Goal: Task Accomplishment & Management: Complete application form

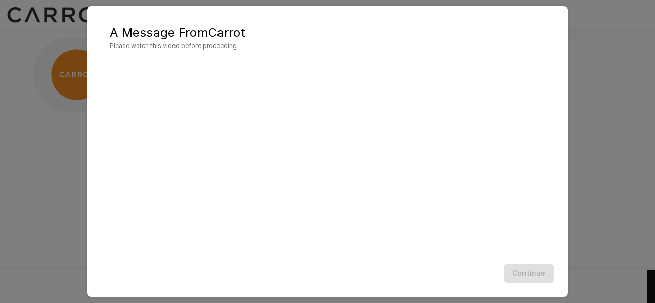
scroll to position [50, 0]
click at [533, 269] on div "Continue" at bounding box center [327, 273] width 460 height 27
click at [545, 137] on div at bounding box center [327, 159] width 460 height 201
click at [518, 268] on button "Continue" at bounding box center [529, 273] width 50 height 19
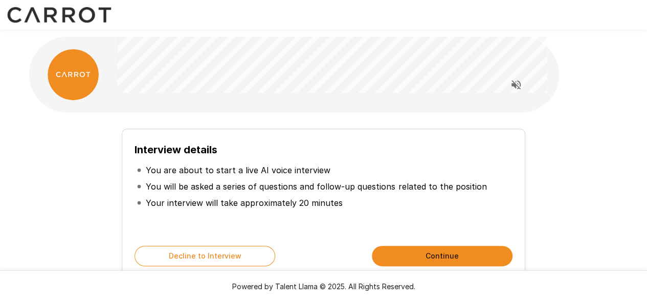
click at [397, 131] on div "Interview details You are about to start a live AI voice interview You will be …" at bounding box center [323, 204] width 403 height 150
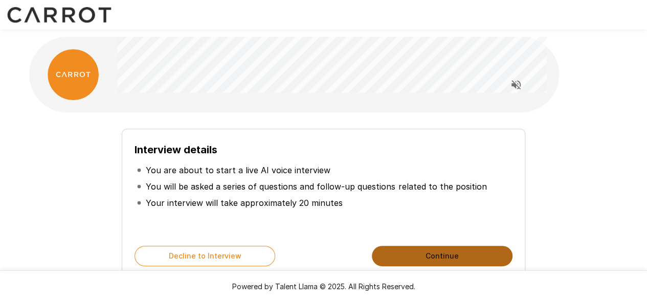
click at [418, 251] on button "Continue" at bounding box center [442, 256] width 141 height 20
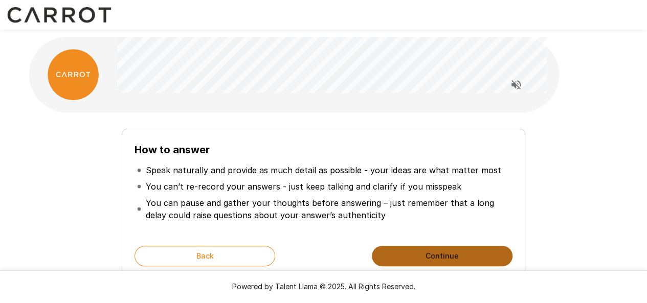
click at [403, 247] on button "Continue" at bounding box center [442, 256] width 141 height 20
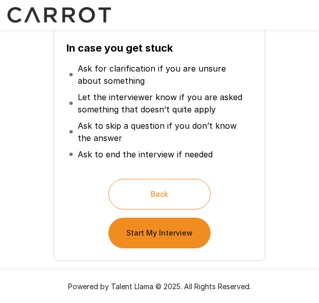
scroll to position [169, 0]
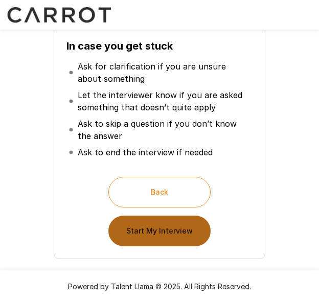
click at [132, 230] on button "Start My Interview" at bounding box center [159, 231] width 102 height 31
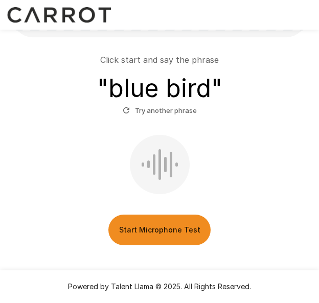
scroll to position [141, 0]
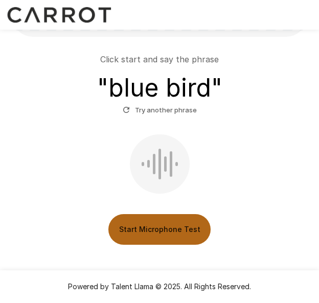
click at [136, 228] on button "Start Microphone Test" at bounding box center [159, 229] width 102 height 31
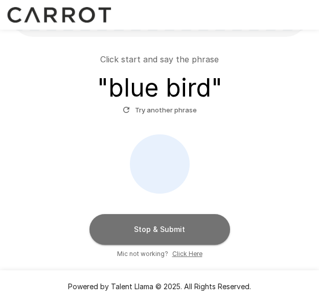
click at [137, 227] on button "Stop & Submit" at bounding box center [160, 229] width 141 height 31
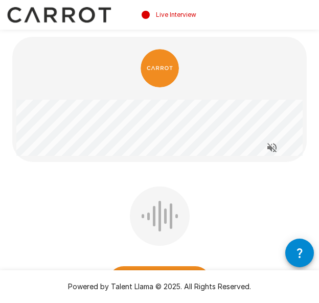
scroll to position [80, 0]
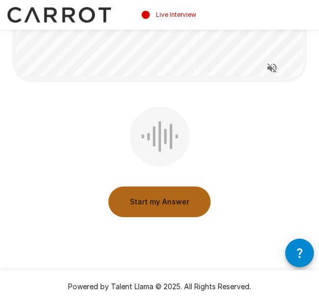
click at [143, 208] on button "Start my Answer" at bounding box center [159, 202] width 102 height 31
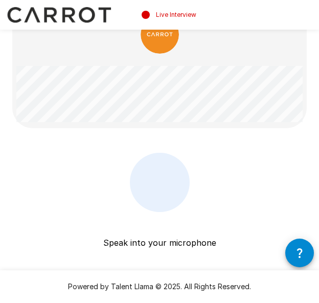
scroll to position [36, 0]
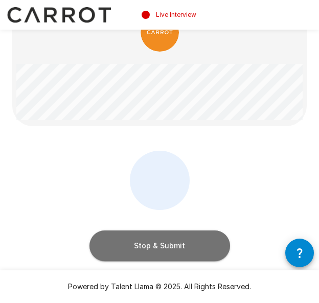
click at [145, 256] on button "Stop & Submit" at bounding box center [160, 246] width 141 height 31
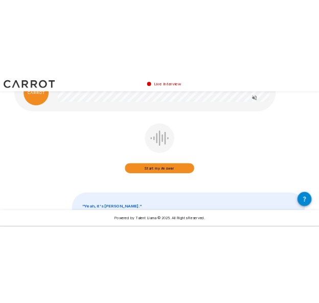
scroll to position [0, 0]
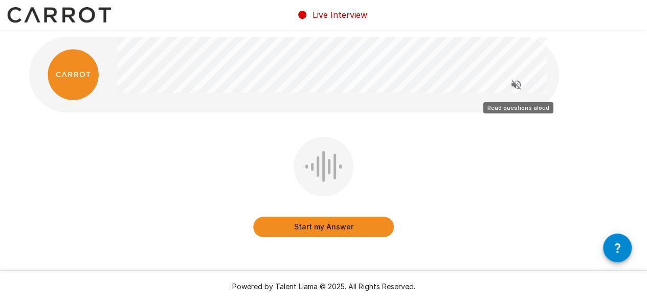
click at [508, 86] on button "Read questions aloud" at bounding box center [516, 85] width 20 height 20
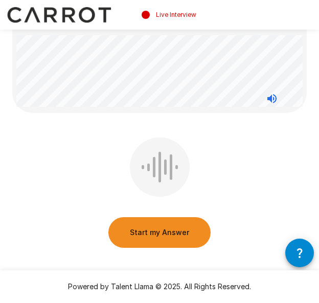
scroll to position [65, 0]
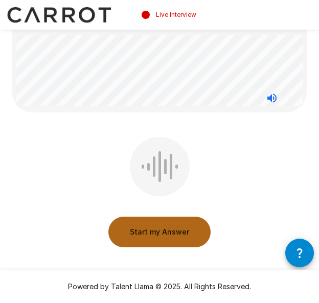
click at [157, 232] on button "Start my Answer" at bounding box center [159, 232] width 102 height 31
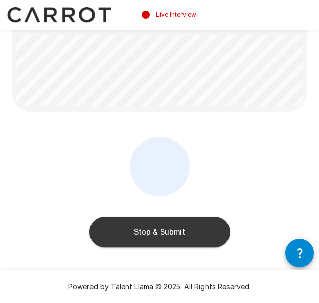
click at [157, 232] on button "Stop & Submit" at bounding box center [160, 232] width 141 height 31
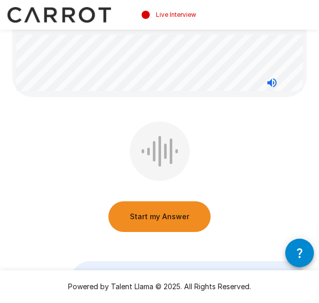
click at [135, 212] on button "Start my Answer" at bounding box center [159, 217] width 102 height 31
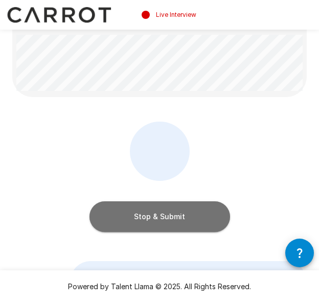
click at [135, 212] on button "Stop & Submit" at bounding box center [160, 217] width 141 height 31
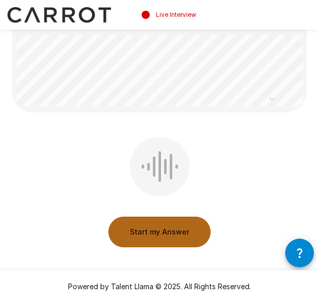
click at [141, 226] on button "Start my Answer" at bounding box center [159, 232] width 102 height 31
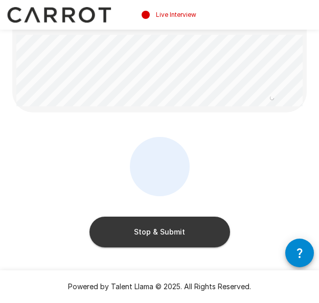
click at [141, 226] on button "Stop & Submit" at bounding box center [160, 232] width 141 height 31
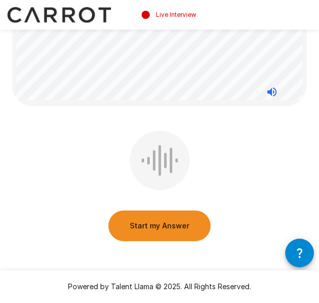
scroll to position [119, 0]
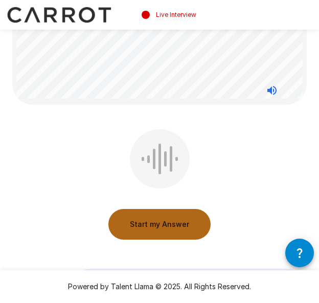
click at [150, 234] on button "Start my Answer" at bounding box center [159, 224] width 102 height 31
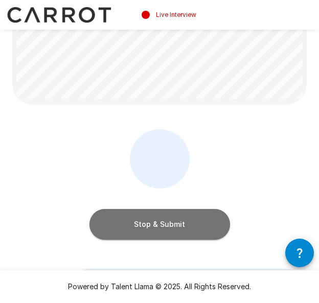
click at [150, 234] on button "Stop & Submit" at bounding box center [160, 224] width 141 height 31
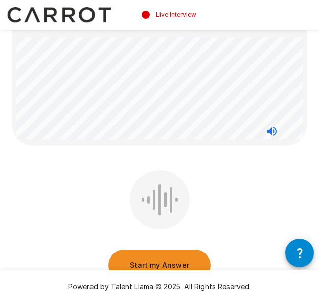
scroll to position [66, 0]
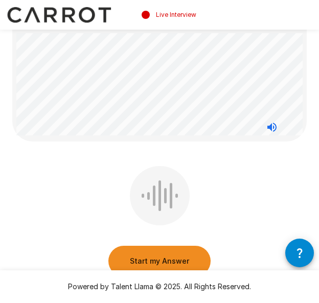
click at [139, 257] on button "Start my Answer" at bounding box center [159, 261] width 102 height 31
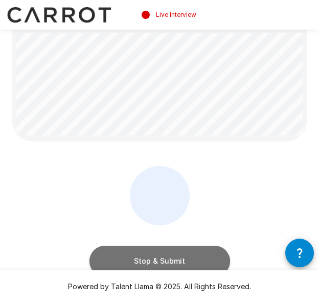
click at [100, 261] on button "Stop & Submit" at bounding box center [160, 261] width 141 height 31
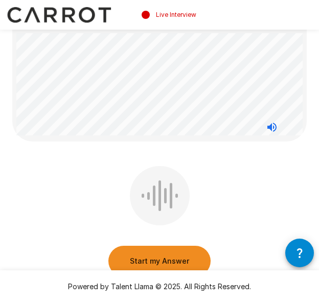
click at [122, 255] on button "Start my Answer" at bounding box center [159, 261] width 102 height 31
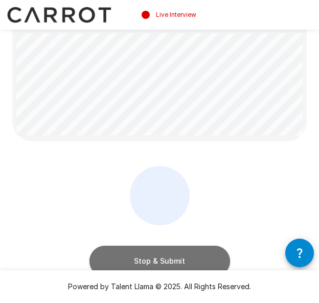
click at [117, 258] on button "Stop & Submit" at bounding box center [160, 261] width 141 height 31
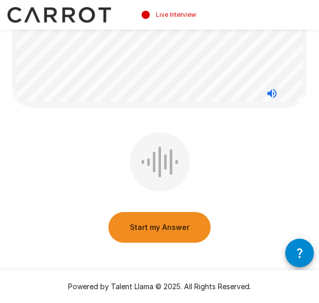
scroll to position [102, 0]
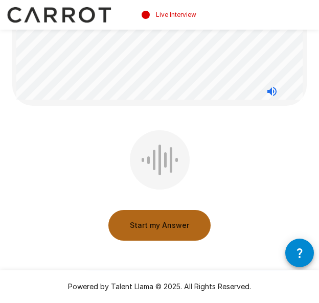
click at [144, 228] on button "Start my Answer" at bounding box center [159, 225] width 102 height 31
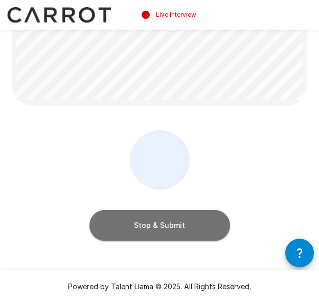
click at [123, 224] on button "Stop & Submit" at bounding box center [160, 225] width 141 height 31
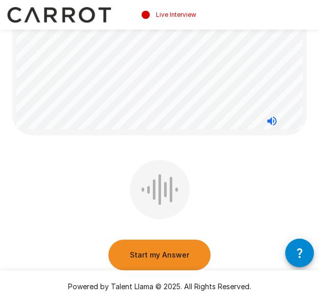
scroll to position [88, 0]
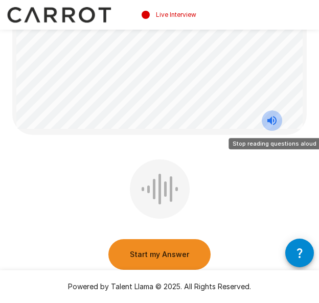
click at [270, 127] on button "Stop reading questions aloud" at bounding box center [272, 120] width 20 height 20
click at [270, 127] on button "Read questions aloud" at bounding box center [272, 120] width 20 height 20
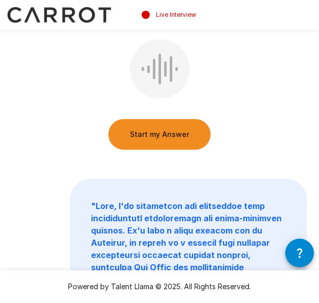
scroll to position [210, 0]
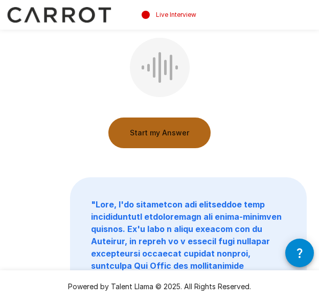
click at [160, 128] on button "Start my Answer" at bounding box center [159, 133] width 102 height 31
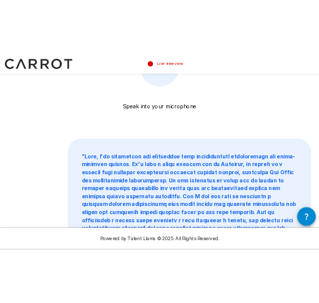
scroll to position [273, 0]
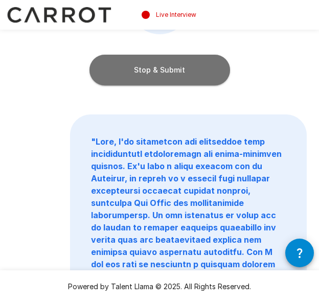
click at [121, 72] on button "Stop & Submit" at bounding box center [160, 70] width 141 height 31
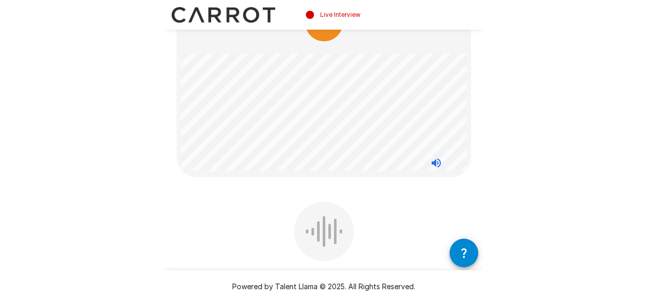
scroll to position [45, 0]
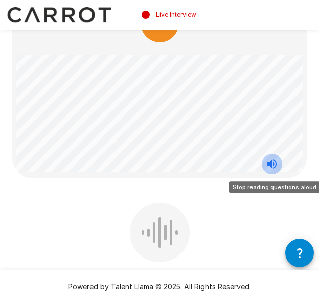
click at [274, 165] on icon "Stop reading questions aloud" at bounding box center [272, 164] width 12 height 12
click at [274, 165] on icon "Read questions aloud" at bounding box center [272, 164] width 9 height 9
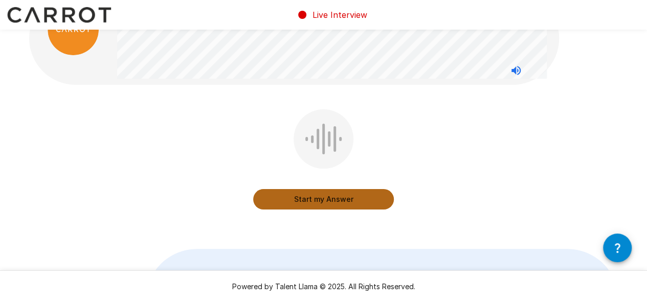
click at [338, 198] on button "Start my Answer" at bounding box center [323, 199] width 141 height 20
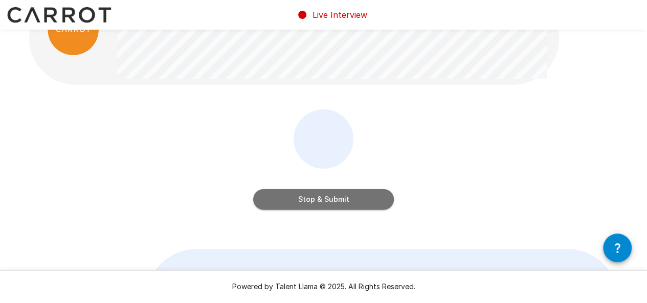
click at [338, 198] on button "Stop & Submit" at bounding box center [323, 199] width 141 height 20
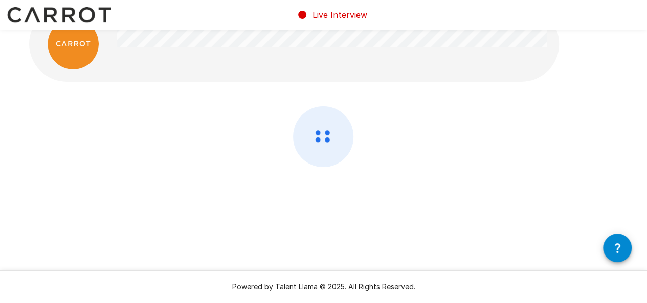
scroll to position [0, 0]
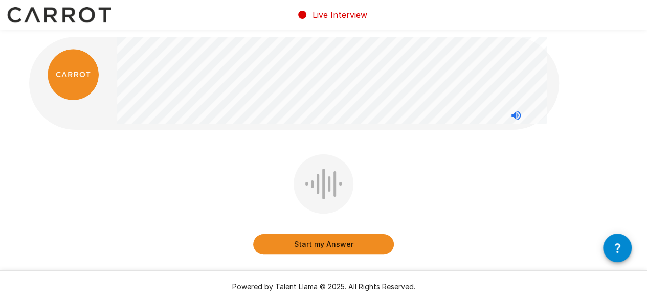
click at [321, 246] on button "Start my Answer" at bounding box center [323, 244] width 141 height 20
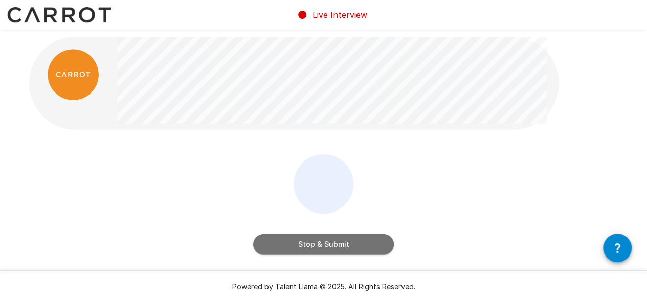
click at [319, 244] on button "Stop & Submit" at bounding box center [323, 244] width 141 height 20
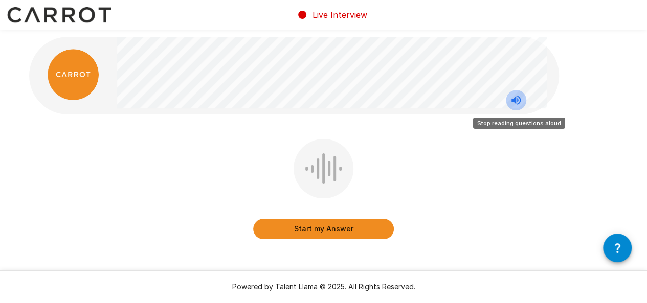
click at [521, 105] on icon "Stop reading questions aloud" at bounding box center [516, 100] width 12 height 12
click at [521, 105] on icon "Read questions aloud" at bounding box center [516, 100] width 12 height 12
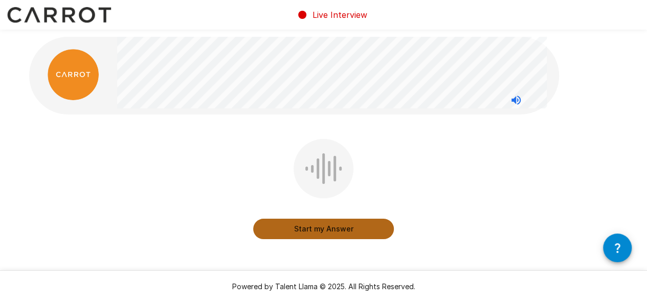
click at [319, 225] on button "Start my Answer" at bounding box center [323, 229] width 141 height 20
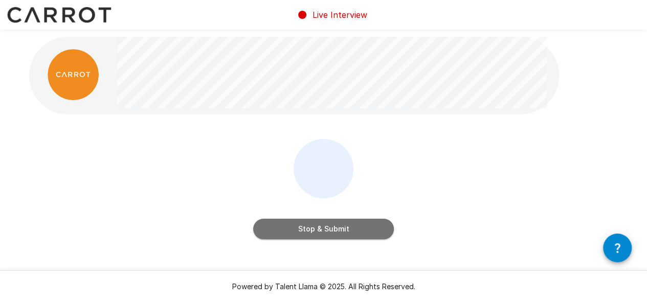
click at [319, 225] on button "Stop & Submit" at bounding box center [323, 229] width 141 height 20
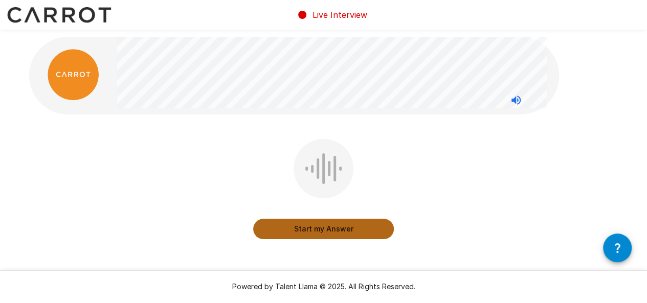
click at [320, 229] on button "Start my Answer" at bounding box center [323, 229] width 141 height 20
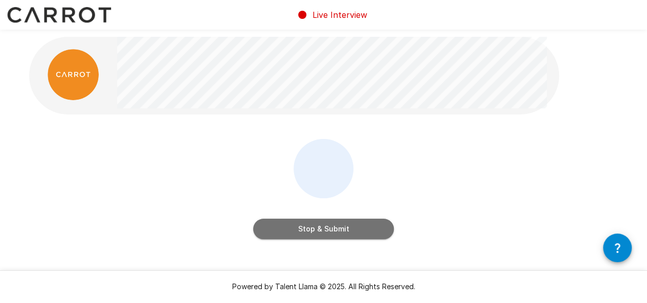
click at [320, 229] on button "Stop & Submit" at bounding box center [323, 229] width 141 height 20
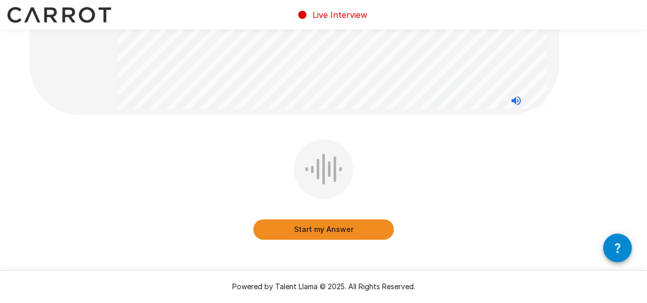
scroll to position [95, 0]
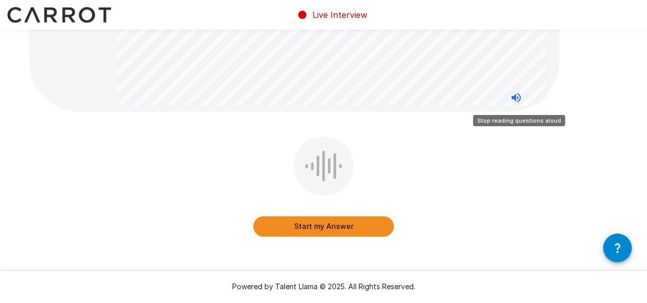
click at [518, 97] on icon "Stop reading questions aloud" at bounding box center [516, 97] width 9 height 9
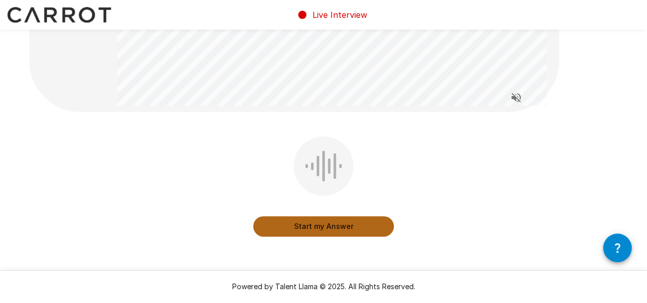
click at [360, 218] on button "Start my Answer" at bounding box center [323, 226] width 141 height 20
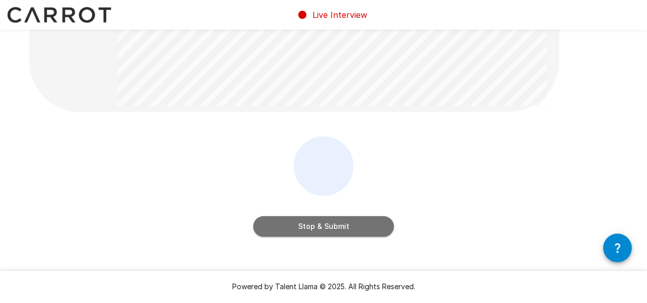
click at [360, 218] on button "Stop & Submit" at bounding box center [323, 226] width 141 height 20
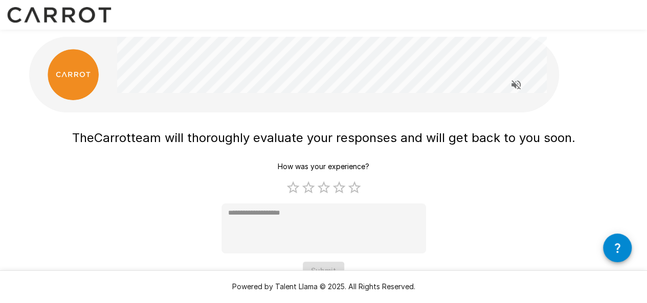
scroll to position [18, 0]
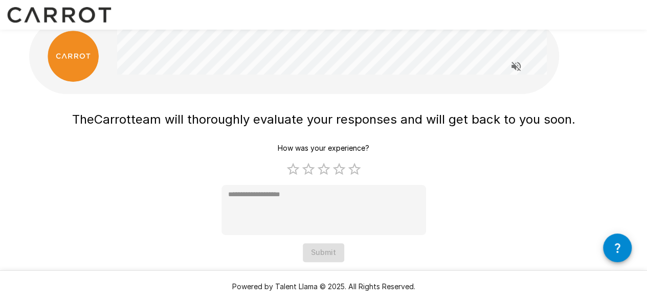
type textarea "*"
